Goal: Task Accomplishment & Management: Use online tool/utility

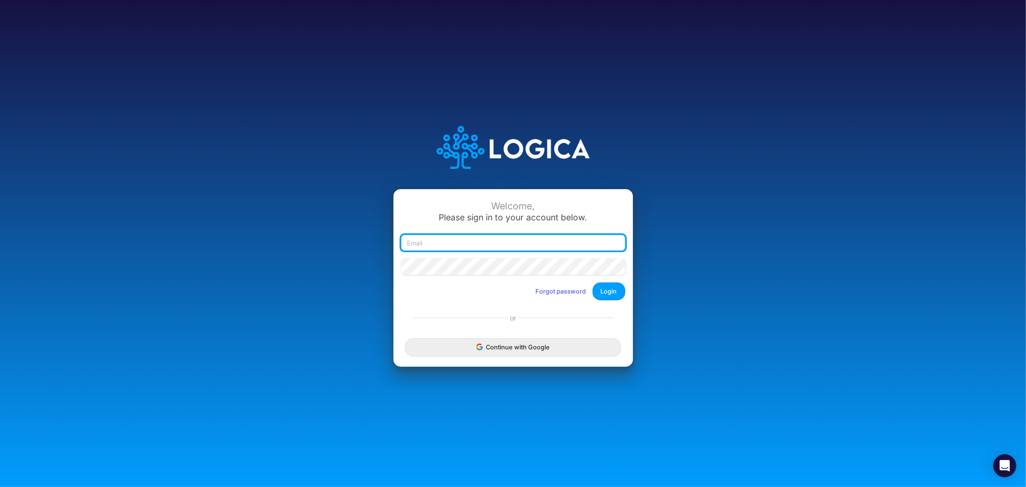
click at [483, 242] on input "email" at bounding box center [513, 243] width 224 height 16
type input "james.rau@heritage-communities.com"
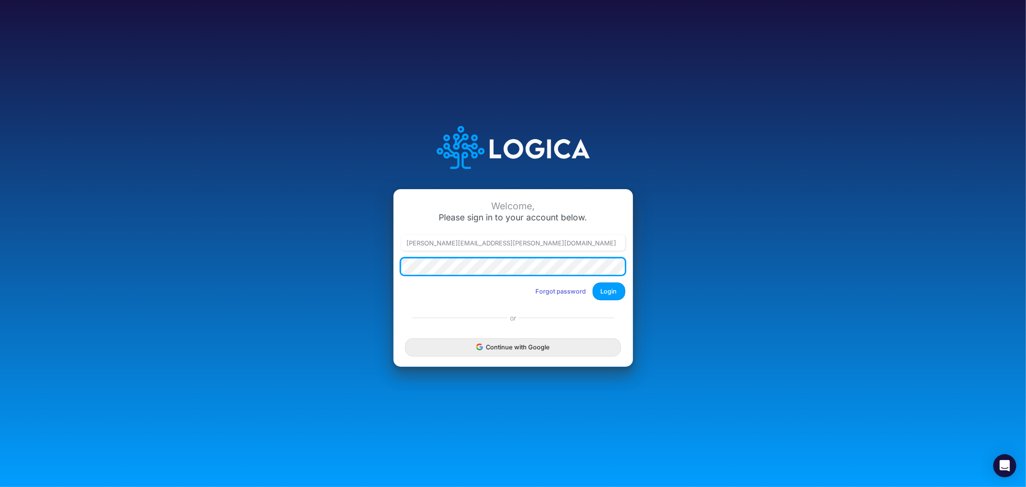
click at [353, 261] on div "Welcome, Please sign in to your account below. james.rau@heritage-communities.c…" at bounding box center [513, 243] width 684 height 274
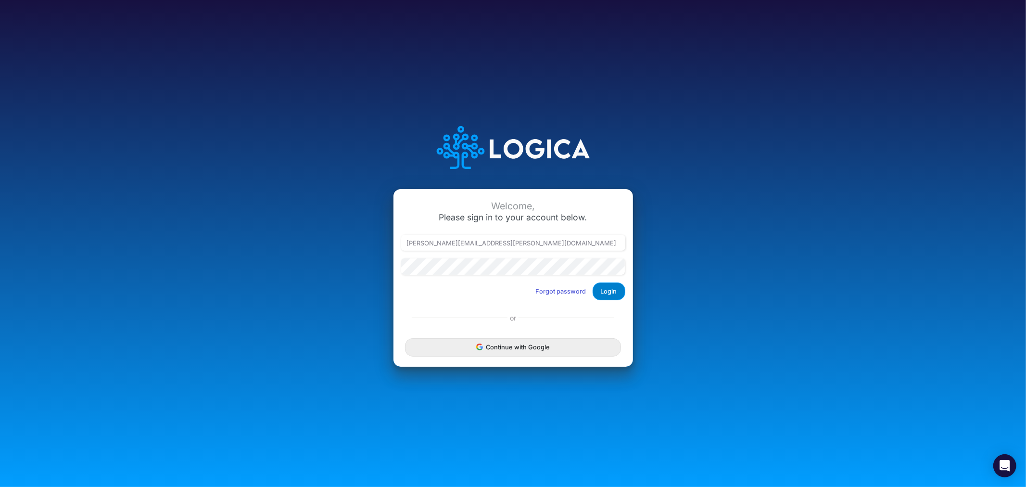
click at [618, 292] on button "Login" at bounding box center [609, 291] width 33 height 18
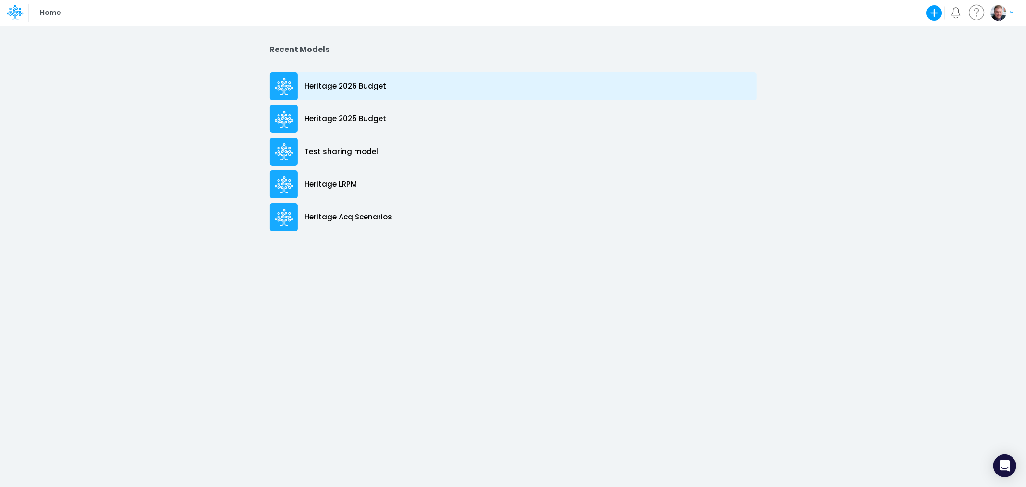
click at [357, 90] on p "Heritage 2026 Budget" at bounding box center [346, 86] width 82 height 11
click at [344, 81] on p "Heritage 2026 Budget" at bounding box center [346, 86] width 82 height 11
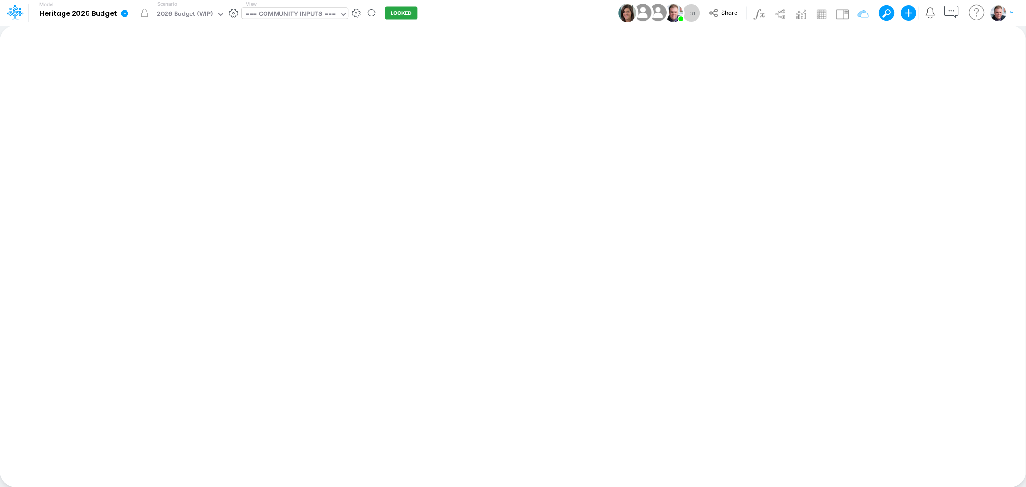
click at [285, 11] on div "=== COMMUNITY INPUTS ===" at bounding box center [290, 14] width 90 height 11
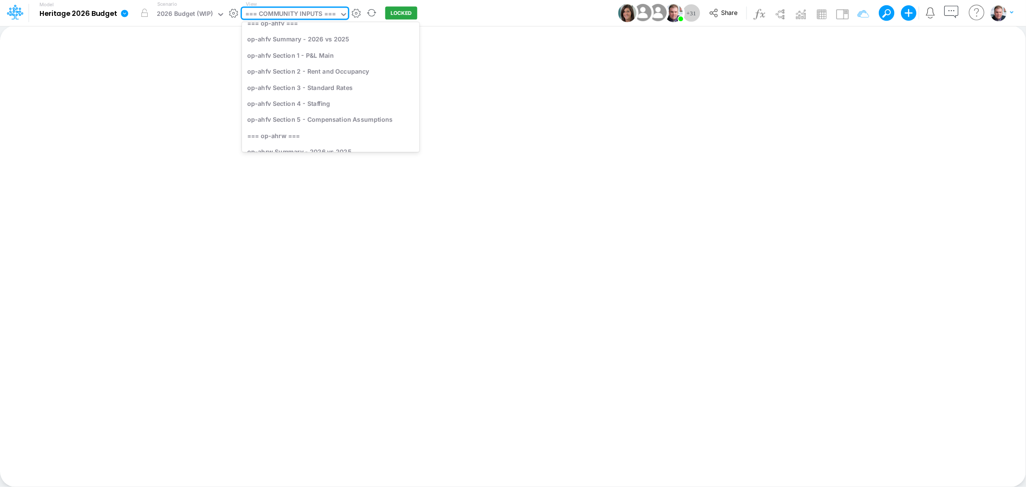
scroll to position [107, 0]
click at [326, 53] on div "op-ahfv Section 1 - P&L Main" at bounding box center [330, 48] width 177 height 16
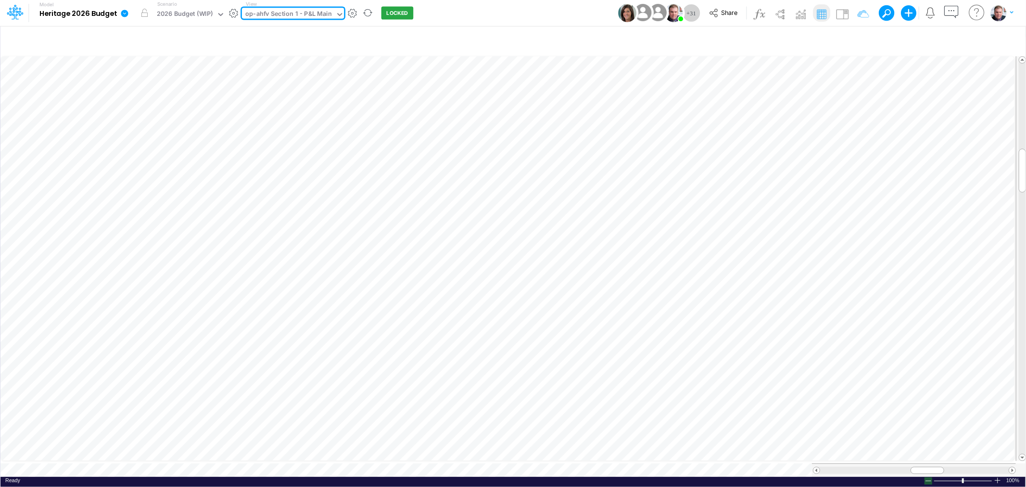
click at [930, 477] on div at bounding box center [928, 480] width 8 height 7
drag, startPoint x: 920, startPoint y: 468, endPoint x: 945, endPoint y: 468, distance: 24.5
click at [945, 468] on div at bounding box center [952, 470] width 38 height 7
click at [816, 467] on span at bounding box center [816, 470] width 6 height 6
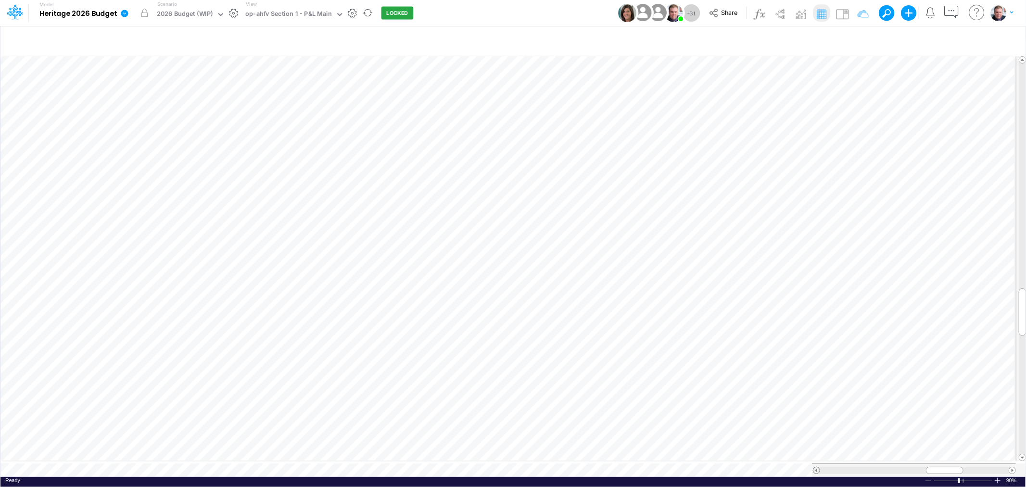
click at [816, 467] on span at bounding box center [816, 470] width 6 height 6
click at [439, 395] on div "Paste Cut Copy AutoFill 3500" at bounding box center [512, 265] width 1025 height 423
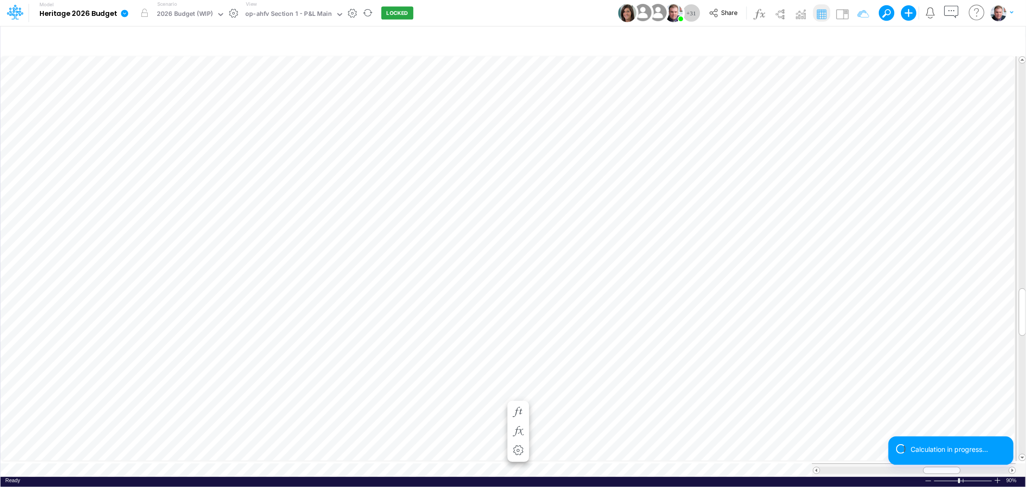
scroll to position [0, 0]
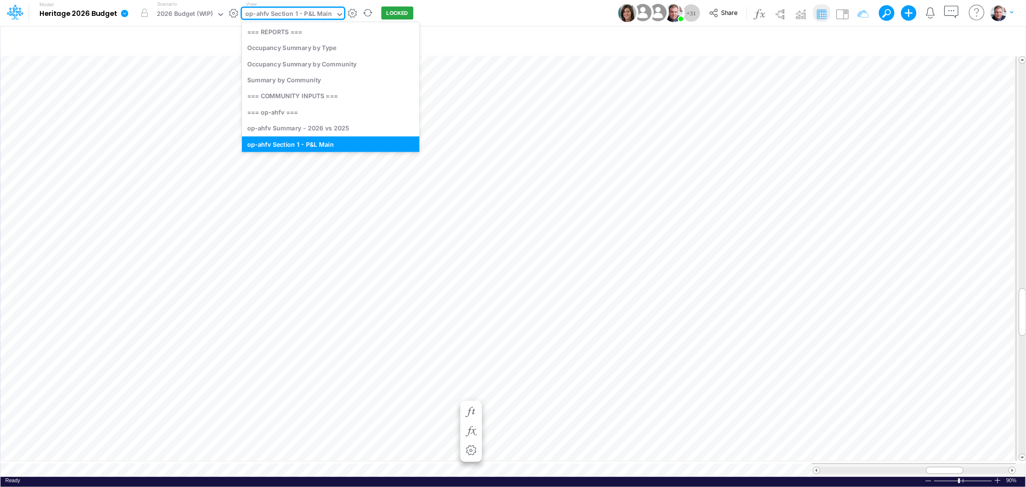
scroll to position [6, 0]
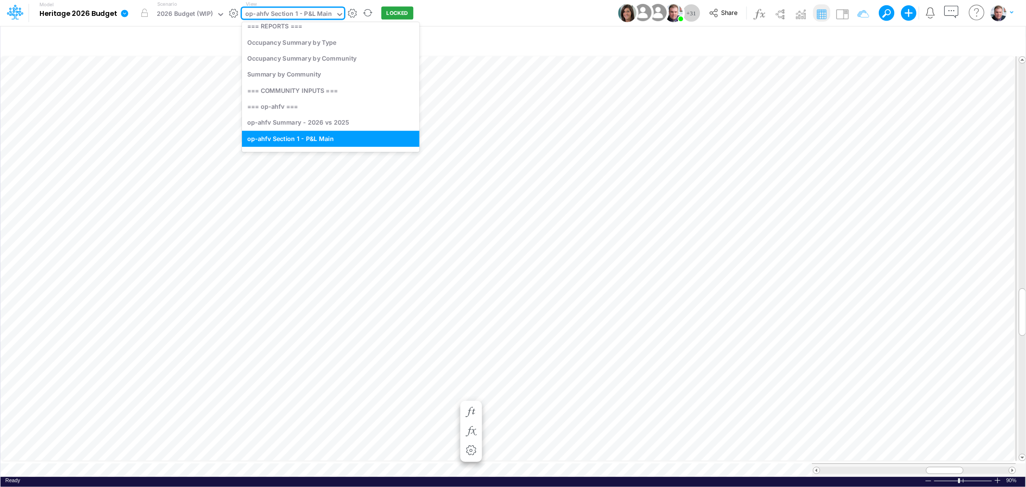
click at [294, 16] on div "op-ahfv Section 1 - P&L Main" at bounding box center [288, 14] width 87 height 11
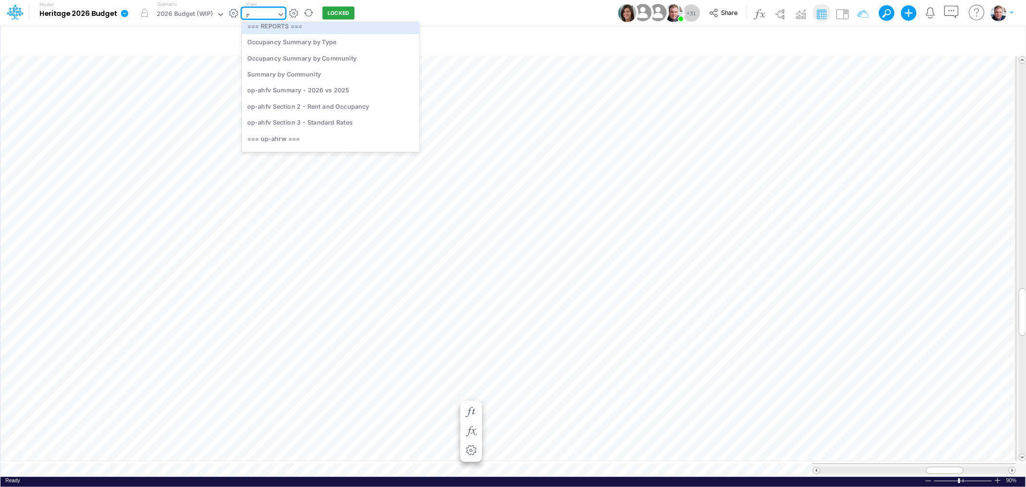
scroll to position [0, 0]
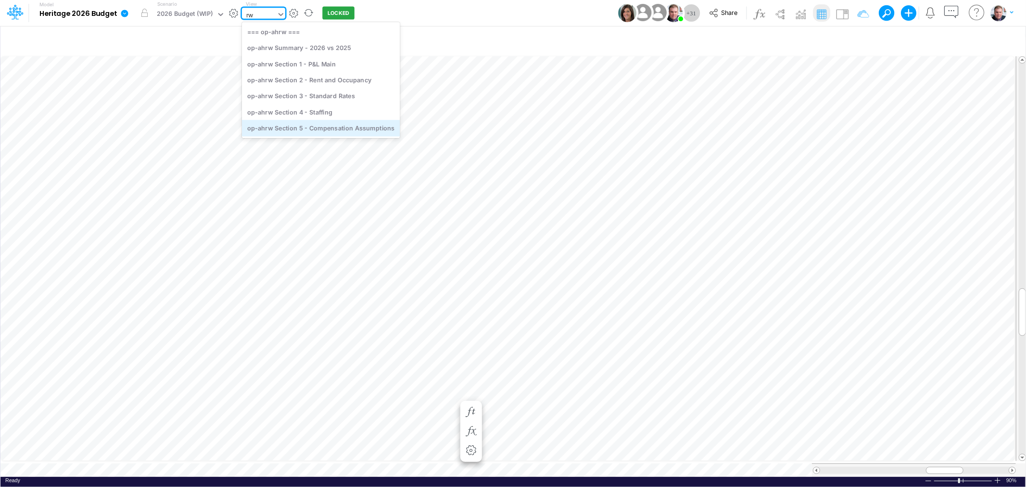
click at [602, 273] on div "Model Heritage 2026 Budget Edit model settings Duplicate Import QuickBooks Quic…" at bounding box center [513, 243] width 1026 height 487
type input "rw"
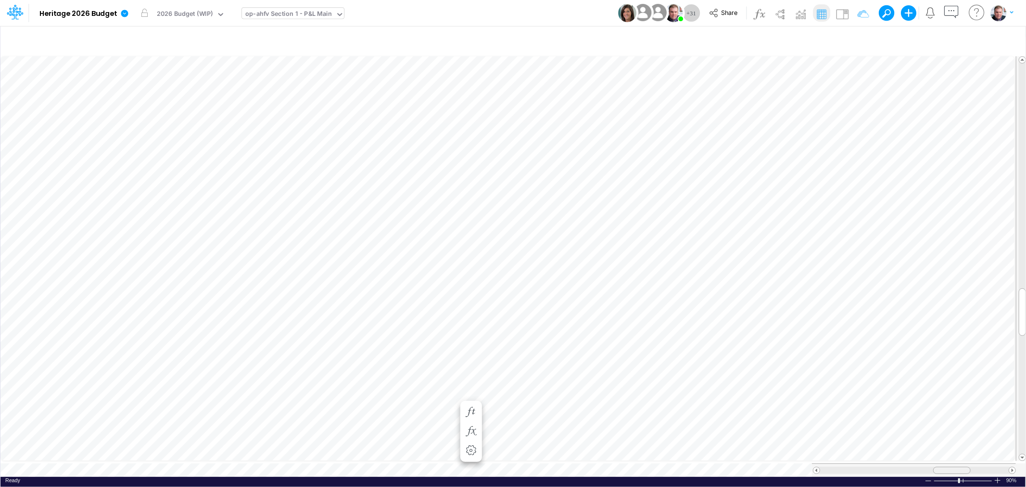
scroll to position [0, 0]
drag, startPoint x: 942, startPoint y: 467, endPoint x: 926, endPoint y: 466, distance: 15.9
click at [926, 467] on span at bounding box center [928, 470] width 6 height 6
drag, startPoint x: 921, startPoint y: 467, endPoint x: 930, endPoint y: 467, distance: 9.1
click at [930, 467] on div at bounding box center [939, 470] width 38 height 7
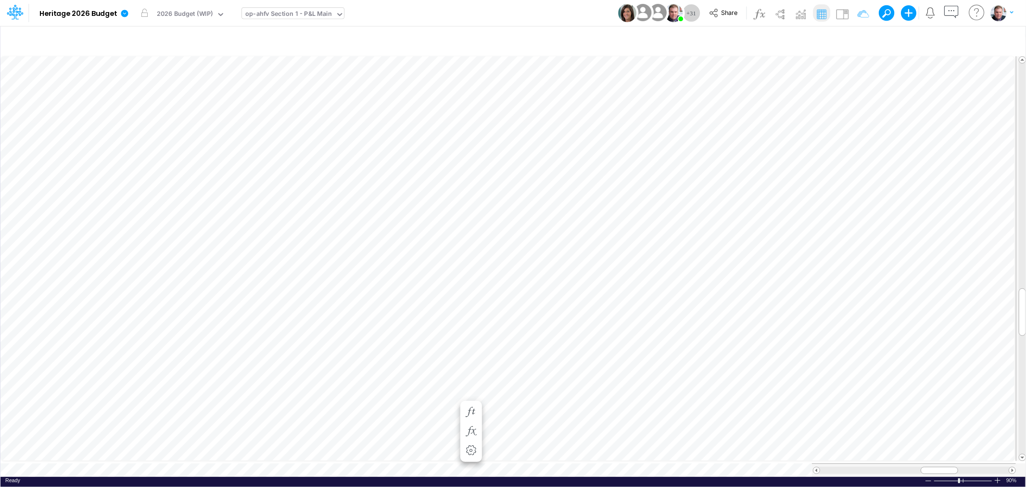
click at [335, 15] on icon at bounding box center [339, 14] width 9 height 9
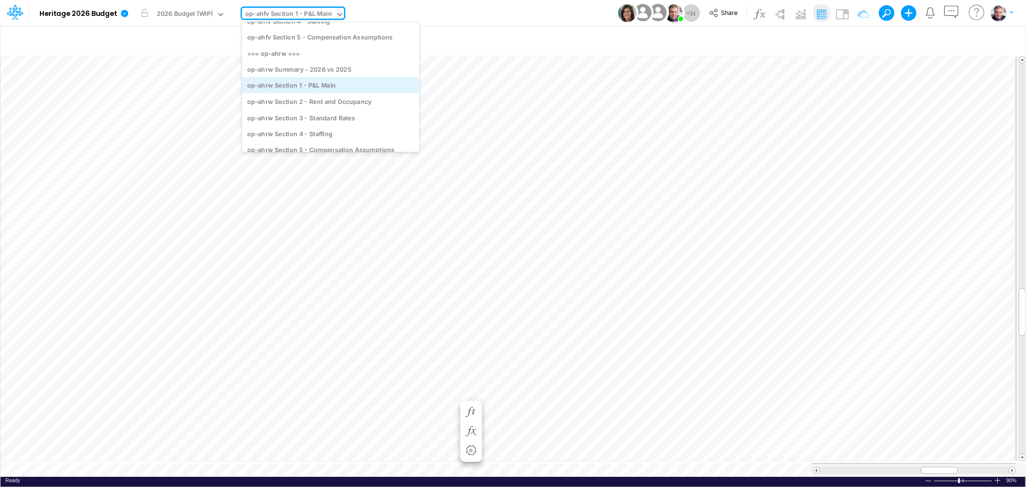
scroll to position [166, 0]
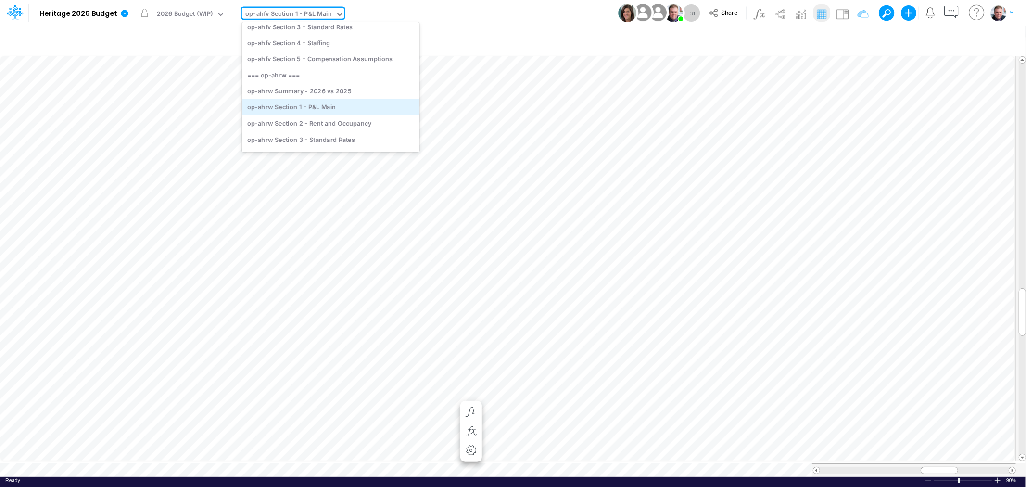
click at [333, 107] on div "op-ahrw Section 1 - P&L Main" at bounding box center [330, 107] width 177 height 16
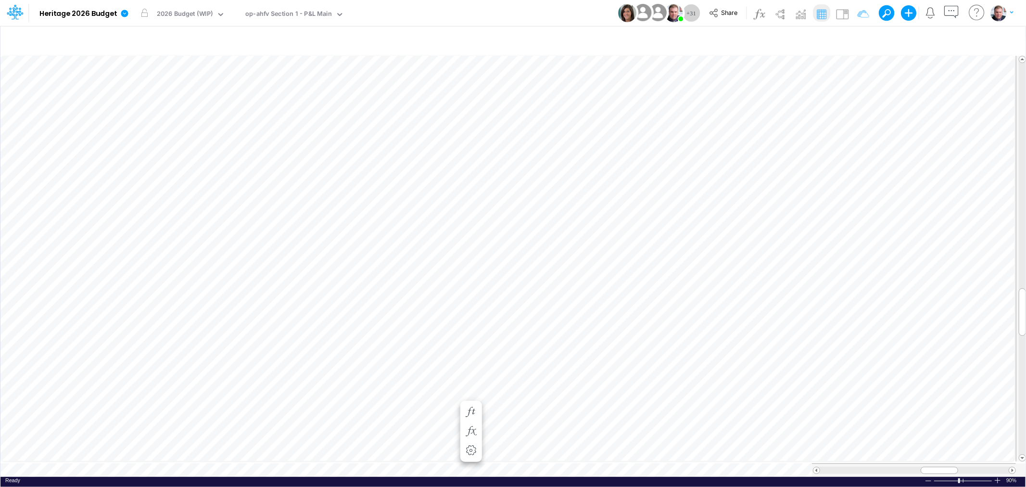
scroll to position [0, 0]
click at [229, 455] on span "Close" at bounding box center [240, 459] width 26 height 9
drag, startPoint x: 923, startPoint y: 465, endPoint x: 957, endPoint y: 465, distance: 33.7
click at [957, 467] on span at bounding box center [960, 470] width 6 height 6
click at [768, 241] on div "Paste Cut Copy AutoFill 3,850.00 3500" at bounding box center [512, 265] width 1025 height 423
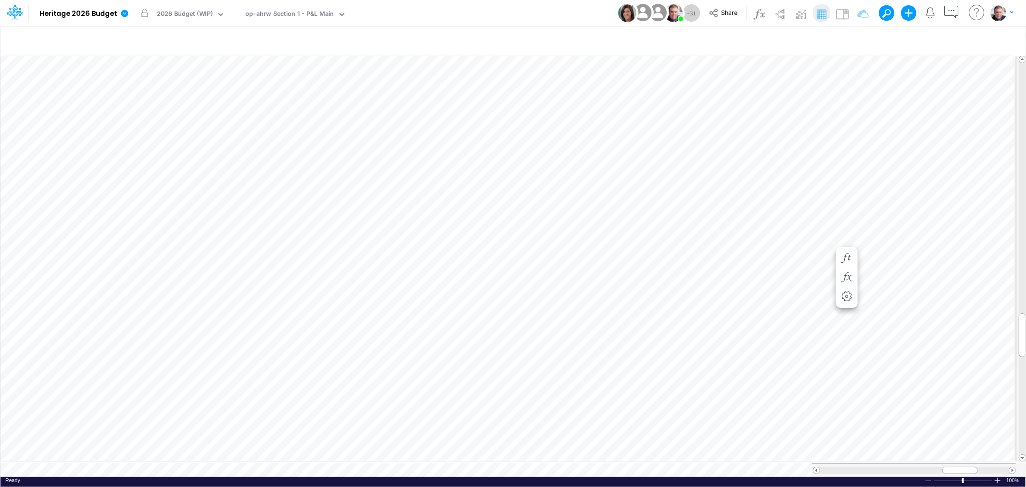
scroll to position [0, 0]
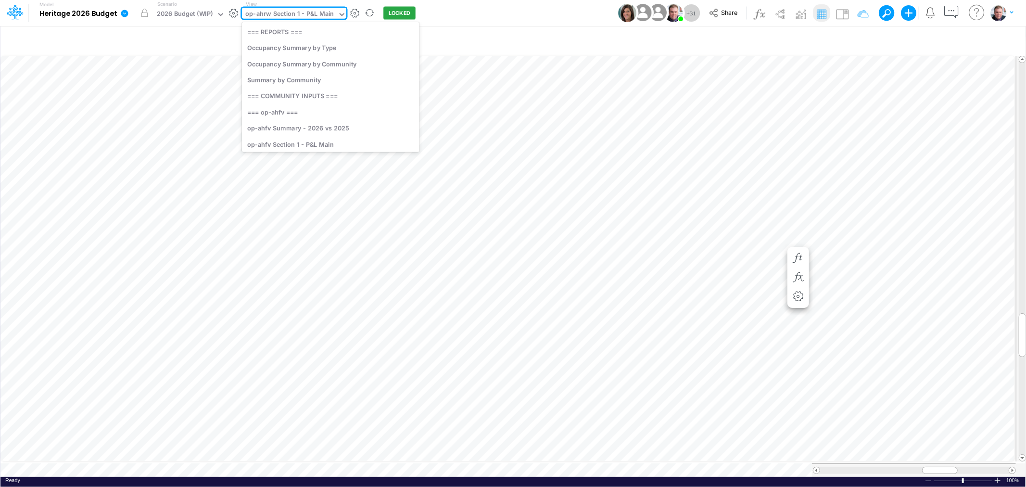
click at [264, 15] on div "op-ahrw Section 1 - P&L Main" at bounding box center [289, 14] width 88 height 11
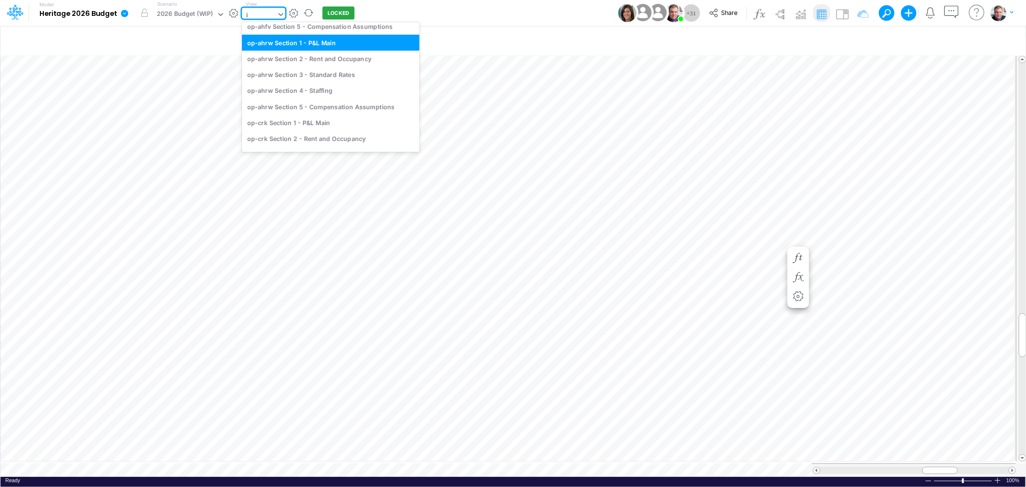
scroll to position [60, 0]
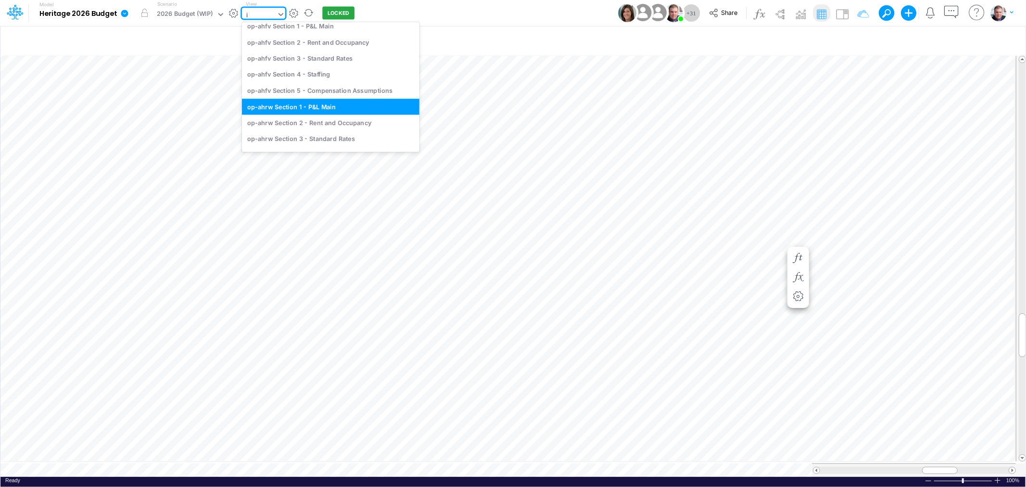
type input "it"
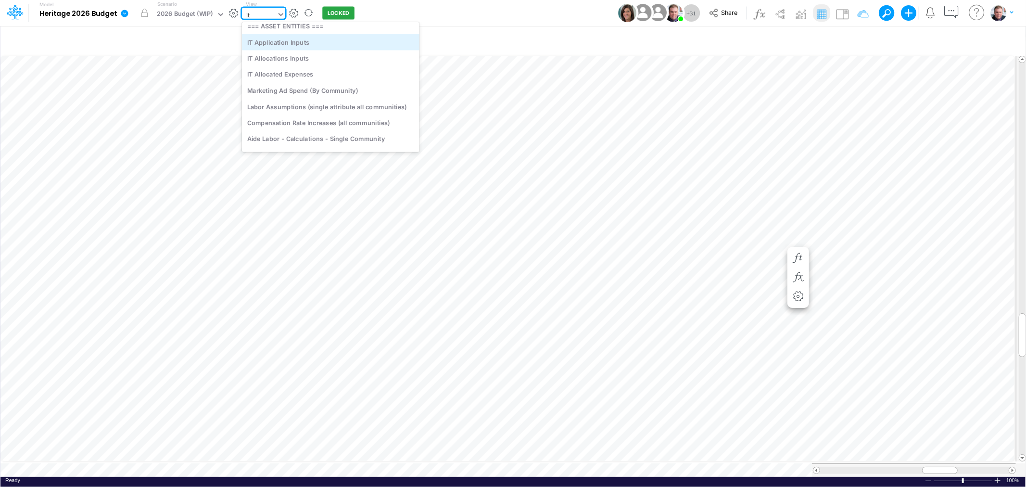
click at [284, 43] on div "IT Application Inputs" at bounding box center [330, 42] width 177 height 16
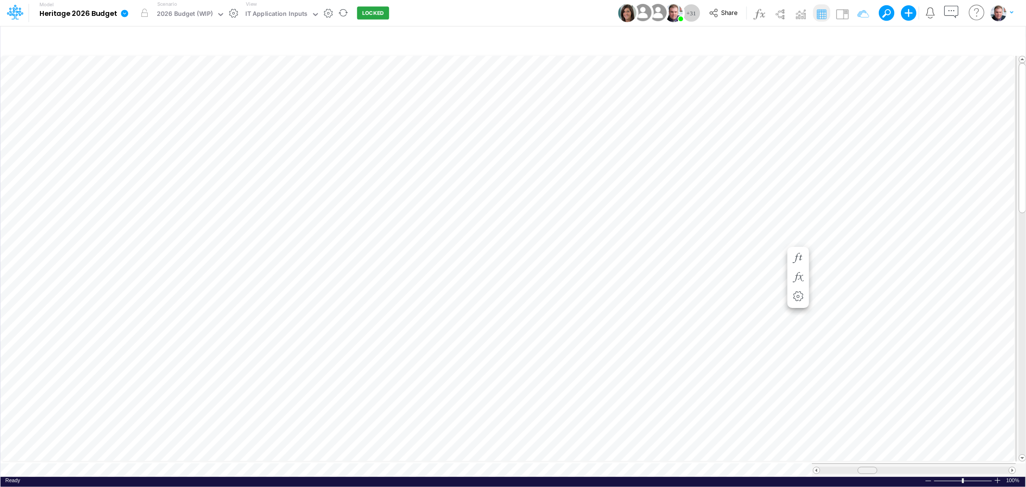
drag, startPoint x: 926, startPoint y: 466, endPoint x: 864, endPoint y: 464, distance: 62.1
click at [867, 467] on span at bounding box center [867, 470] width 6 height 6
drag, startPoint x: 929, startPoint y: 465, endPoint x: 952, endPoint y: 467, distance: 23.7
click at [952, 467] on span at bounding box center [951, 470] width 6 height 6
click at [861, 41] on icon "button" at bounding box center [865, 41] width 14 height 10
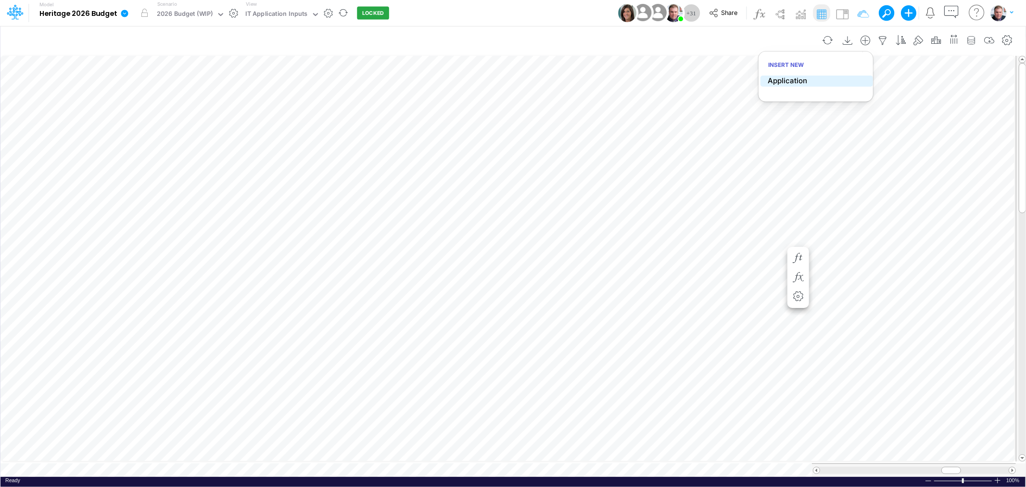
click at [790, 83] on p "Application" at bounding box center [787, 81] width 39 height 11
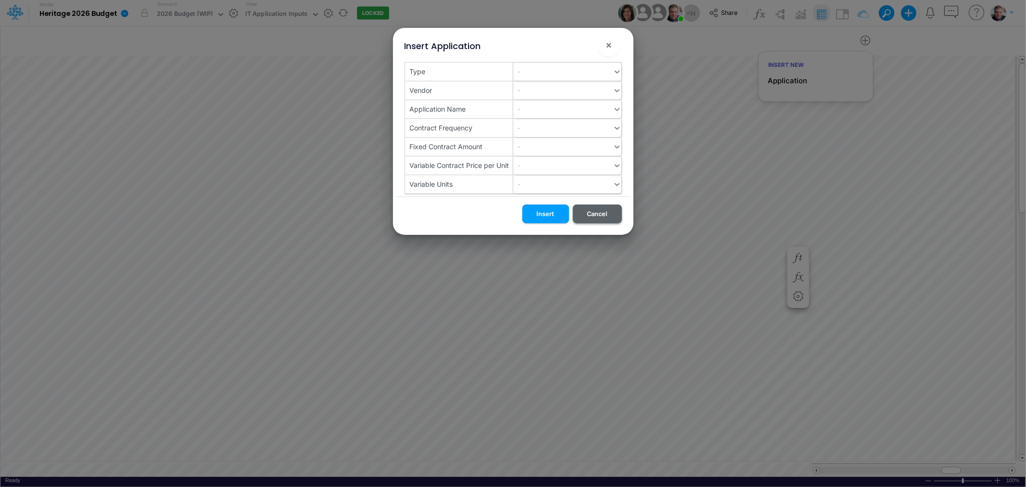
click at [599, 214] on button "Cancel" at bounding box center [597, 213] width 49 height 19
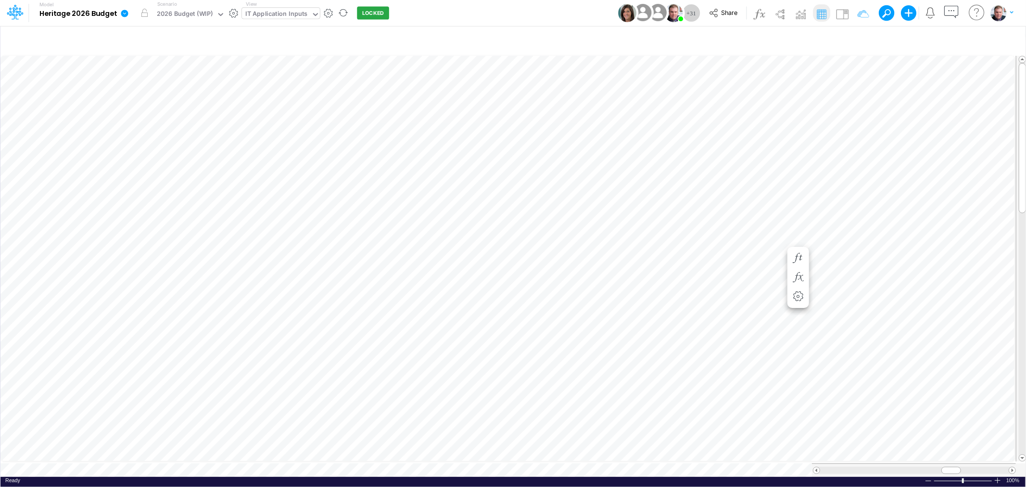
click at [297, 15] on div "IT Application Inputs" at bounding box center [276, 14] width 63 height 11
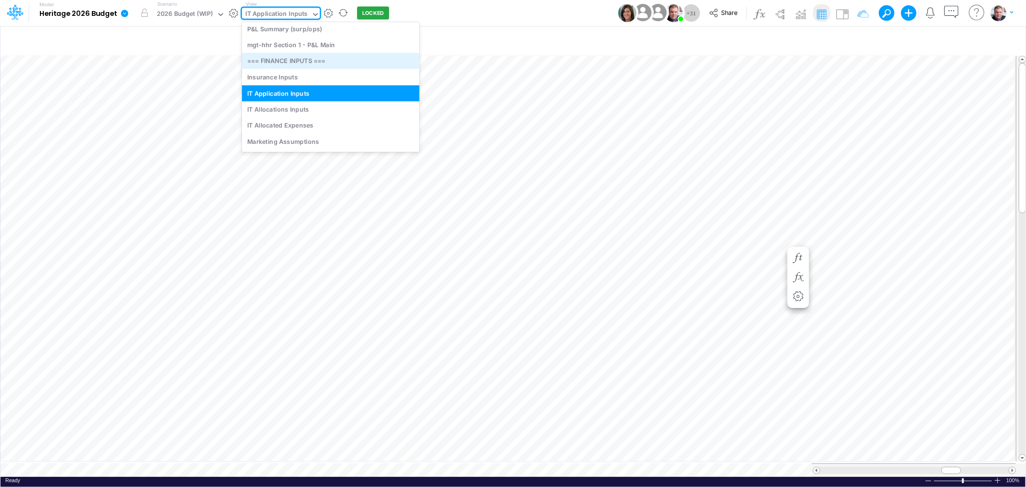
scroll to position [3163, 0]
click at [311, 105] on div "IT Allocations Inputs" at bounding box center [330, 109] width 177 height 16
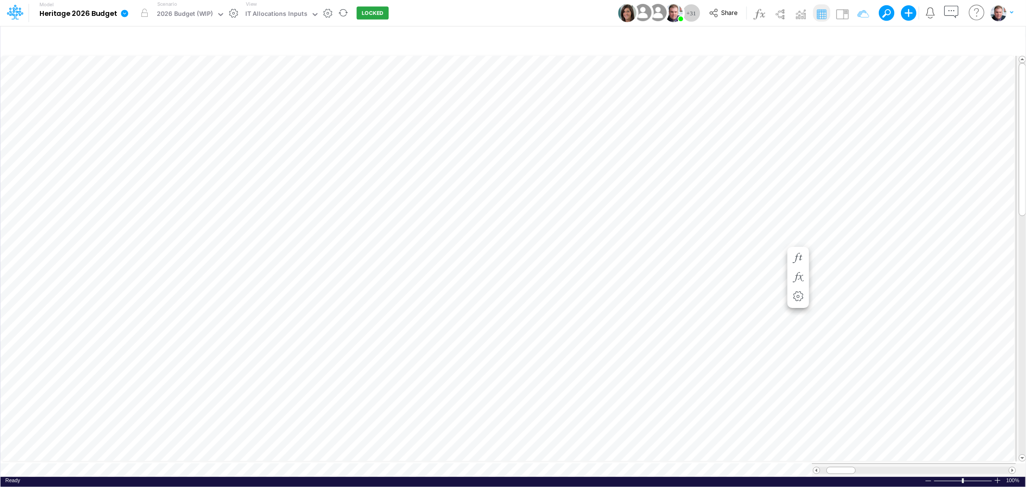
scroll to position [0, 0]
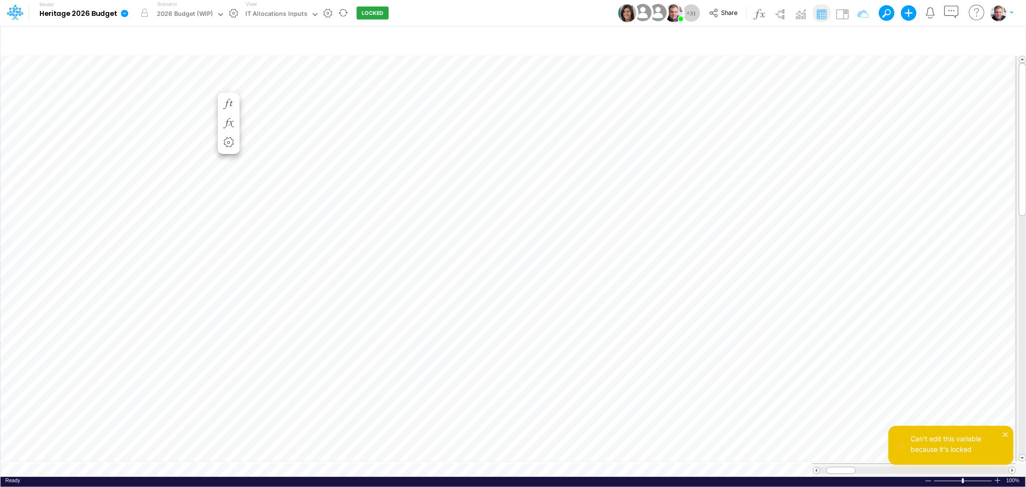
scroll to position [0, 0]
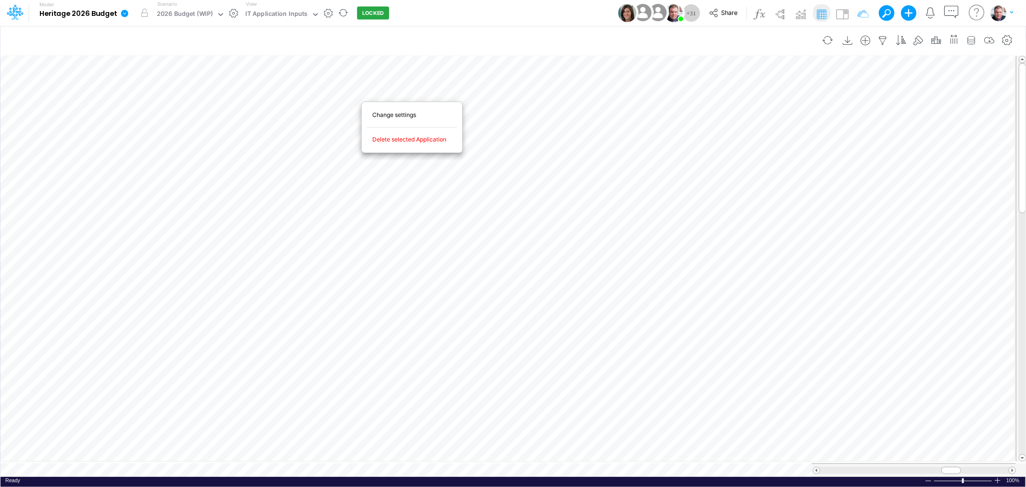
click at [361, 98] on div "Change settings Delete selected Application Bold Italic Regular None None Thin …" at bounding box center [411, 127] width 101 height 59
click at [405, 141] on span "Delete selected Application" at bounding box center [414, 139] width 85 height 9
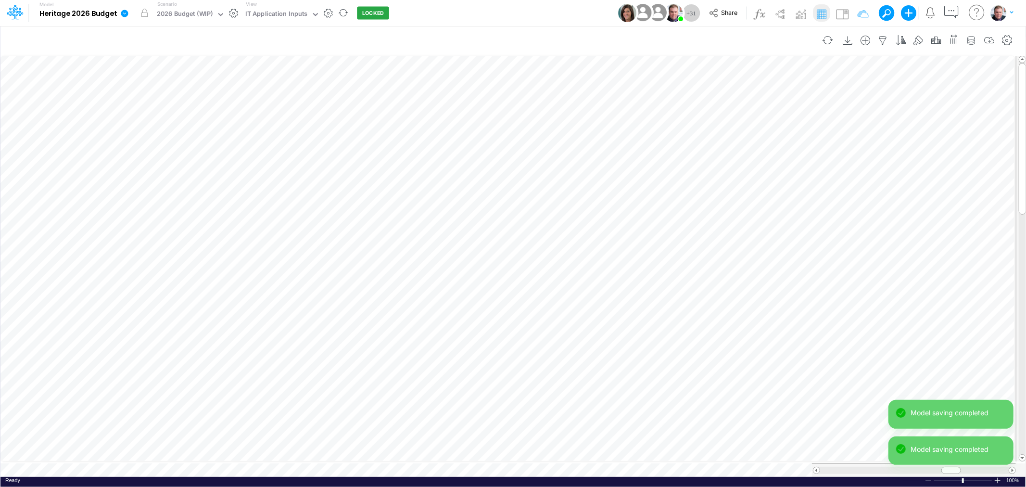
scroll to position [0, 0]
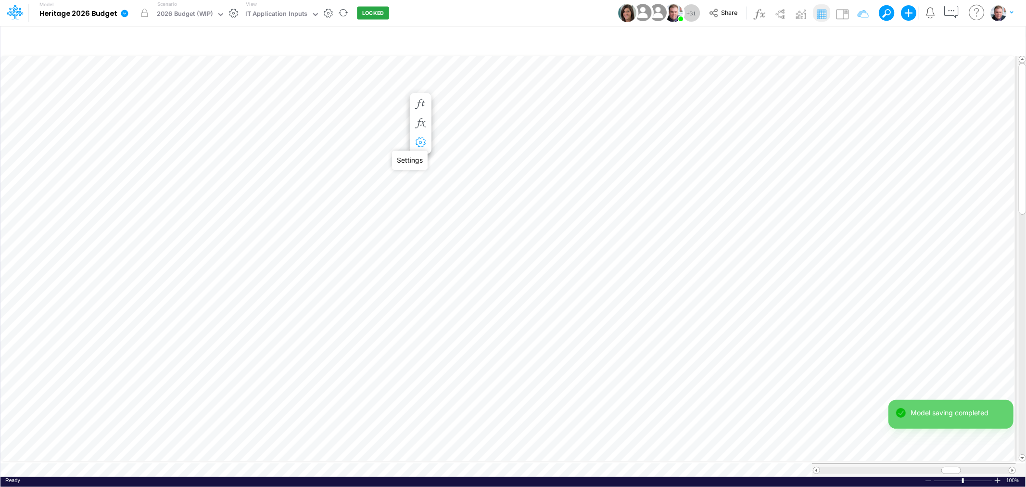
click at [419, 146] on icon "button" at bounding box center [420, 143] width 14 height 10
select select "field"
select select "Text"
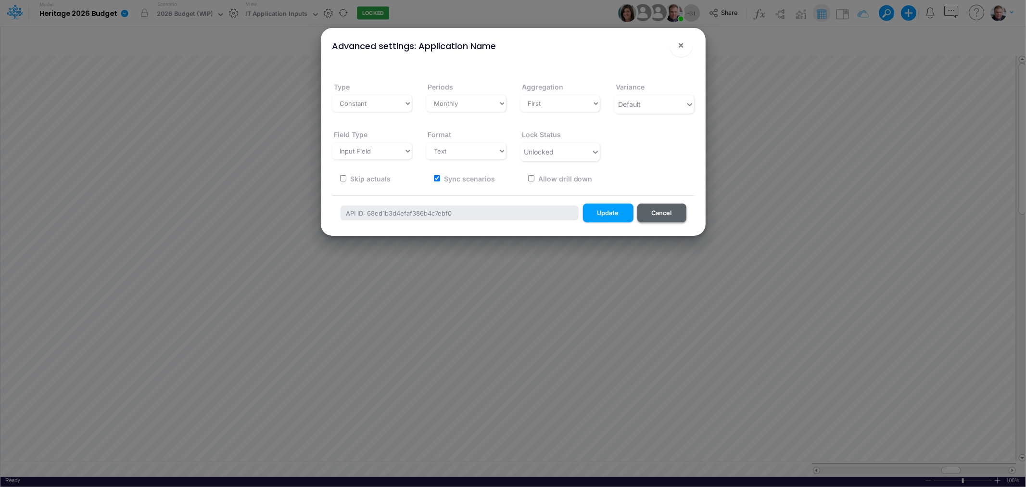
click at [656, 219] on button "Cancel" at bounding box center [661, 212] width 49 height 19
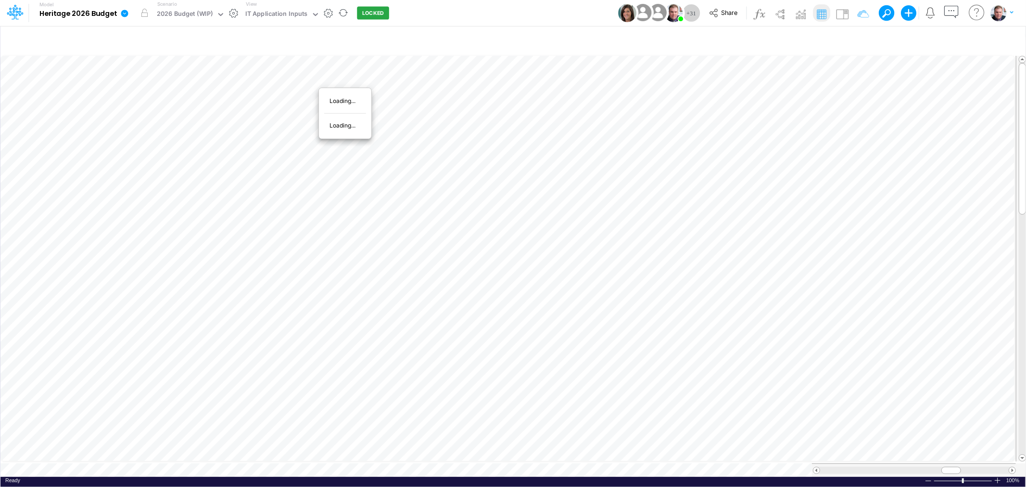
scroll to position [0, 0]
click at [347, 125] on span "Delete selected Application" at bounding box center [371, 125] width 85 height 9
click at [795, 463] on tr at bounding box center [507, 469] width 1015 height 13
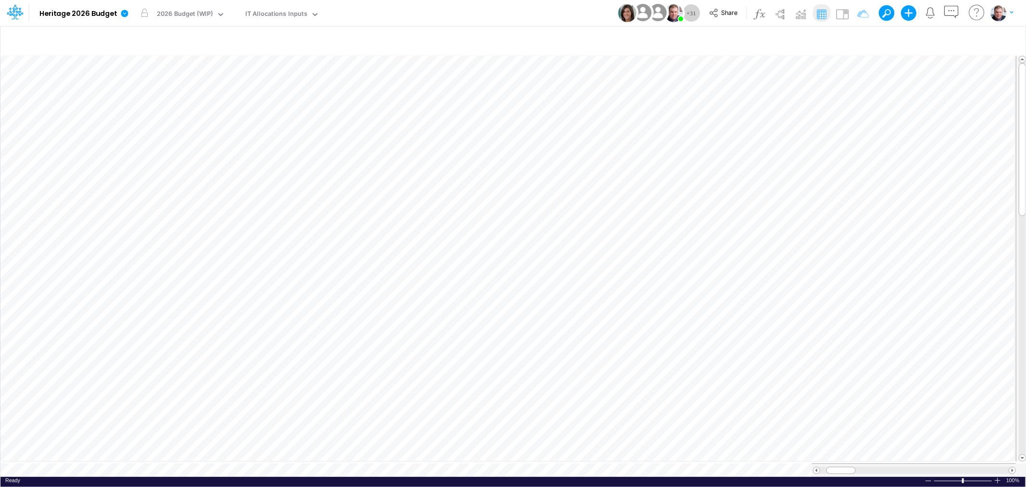
scroll to position [0, 0]
